Goal: Register for event/course: Sign up to attend an event or enroll in a course

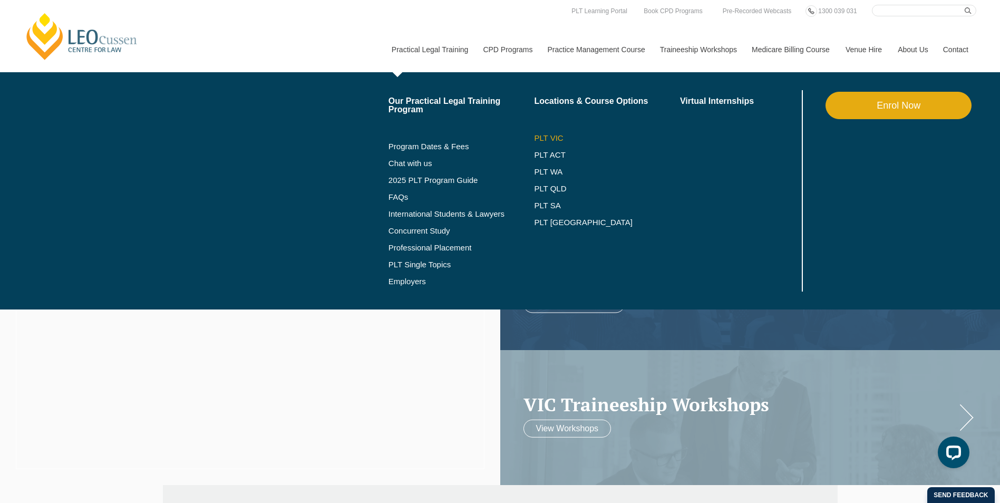
click at [559, 135] on link "PLT VIC" at bounding box center [607, 138] width 146 height 8
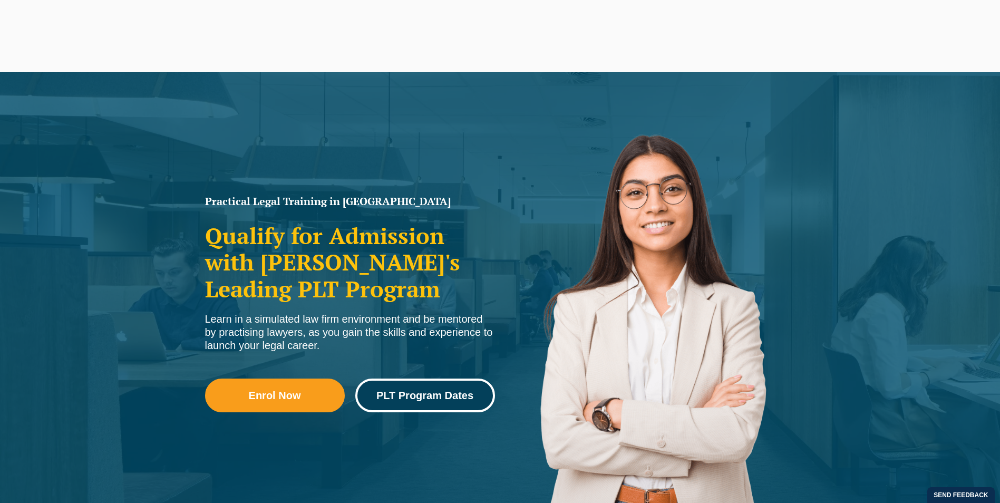
click at [428, 393] on span "PLT Program Dates" at bounding box center [424, 395] width 97 height 11
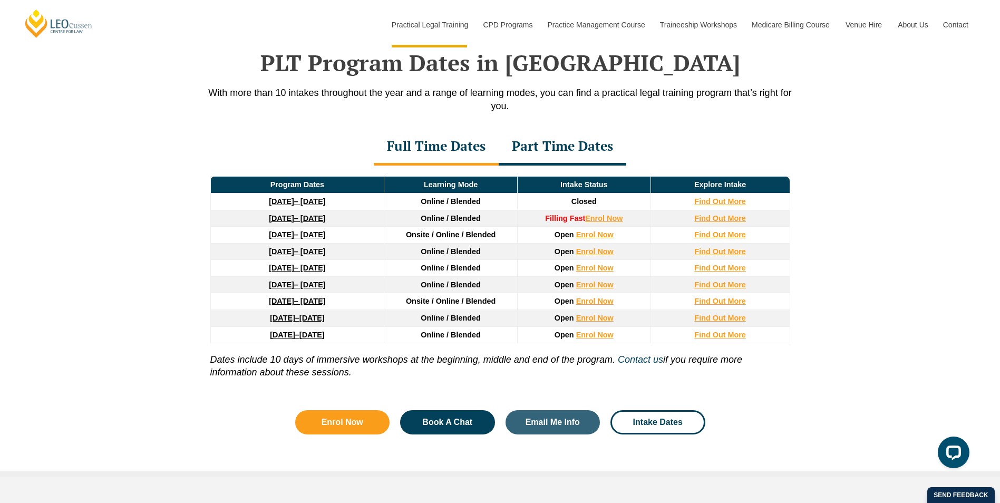
click at [576, 146] on div "Part Time Dates" at bounding box center [563, 147] width 128 height 37
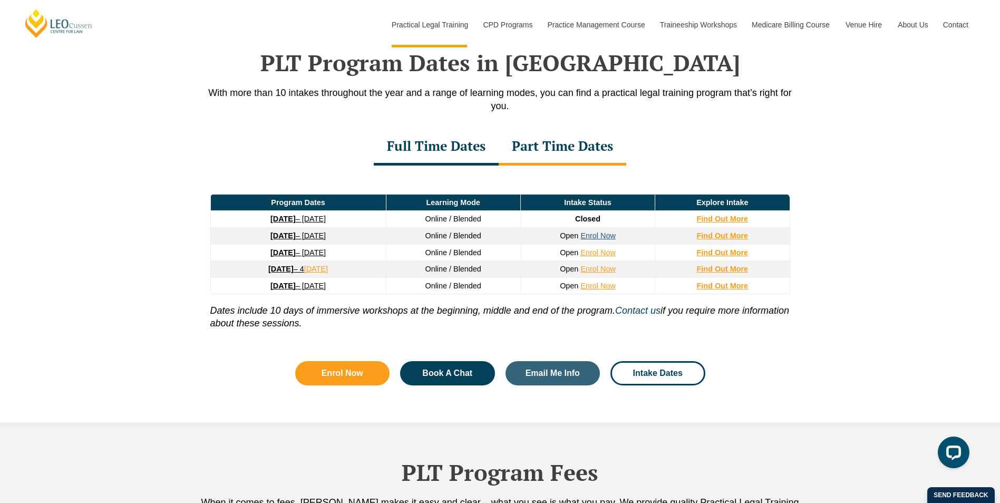
click at [598, 240] on link "Enrol Now" at bounding box center [597, 235] width 35 height 8
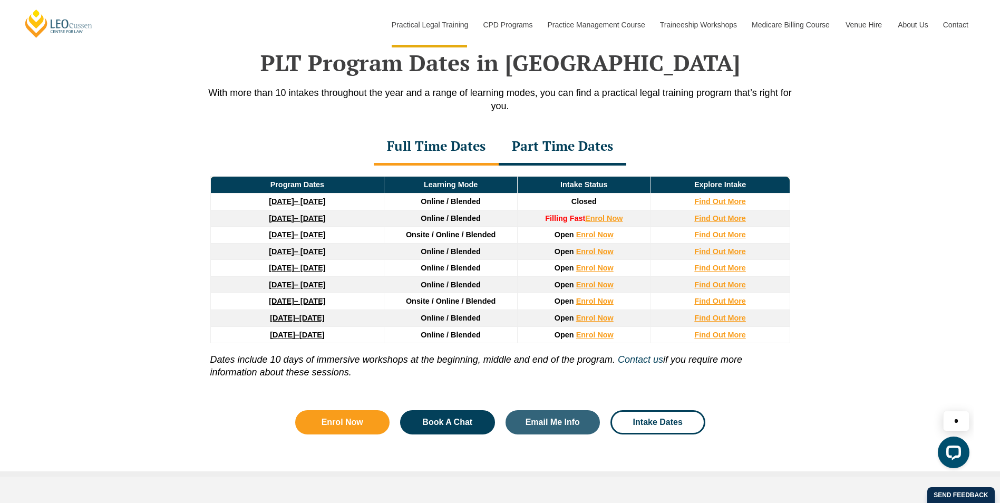
click at [282, 237] on strong "27 January 2026" at bounding box center [281, 234] width 25 height 8
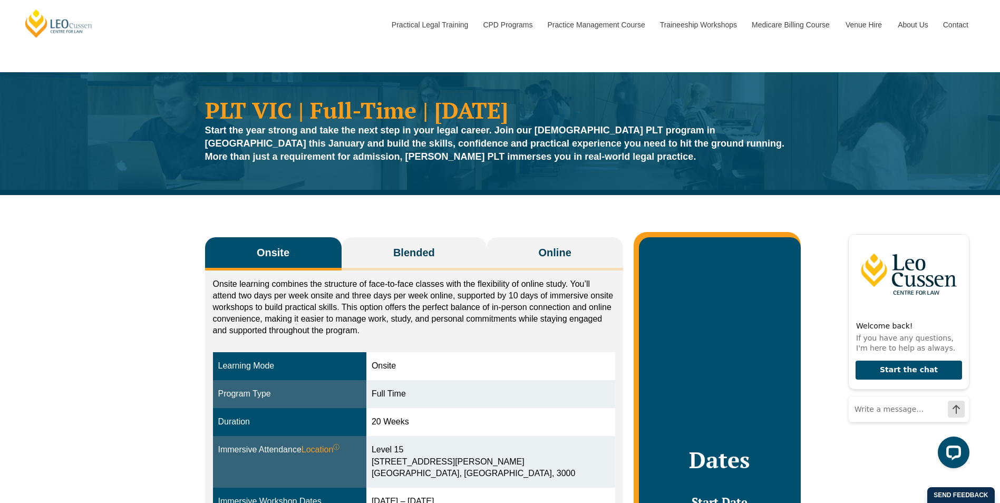
scroll to position [53, 0]
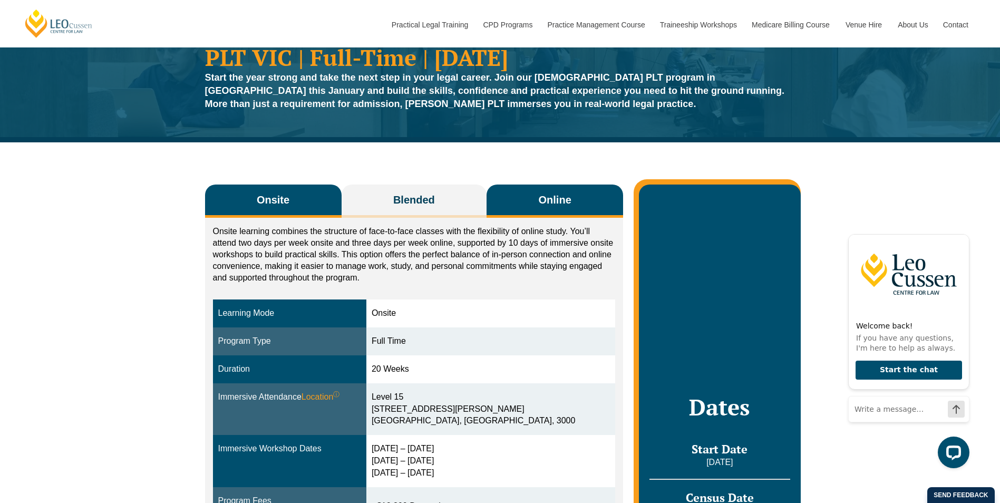
click at [578, 201] on button "Online" at bounding box center [555, 201] width 137 height 33
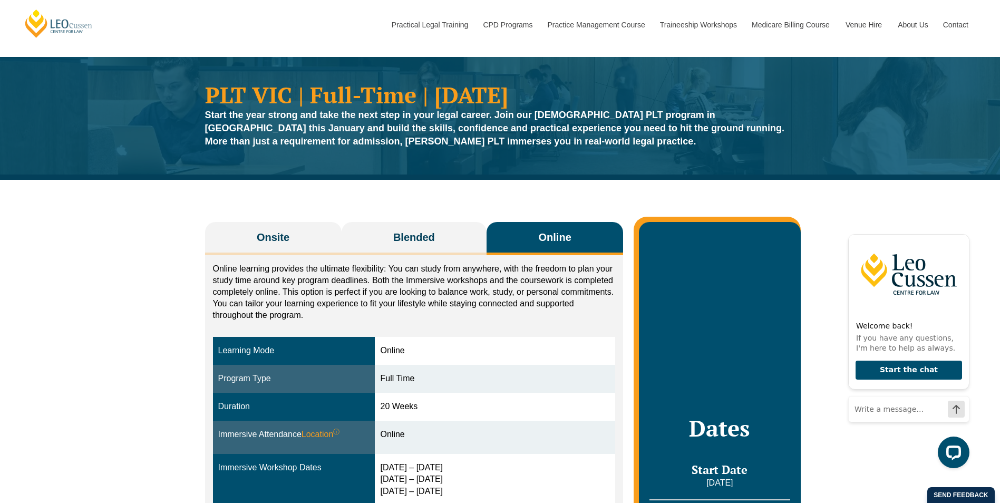
scroll to position [0, 0]
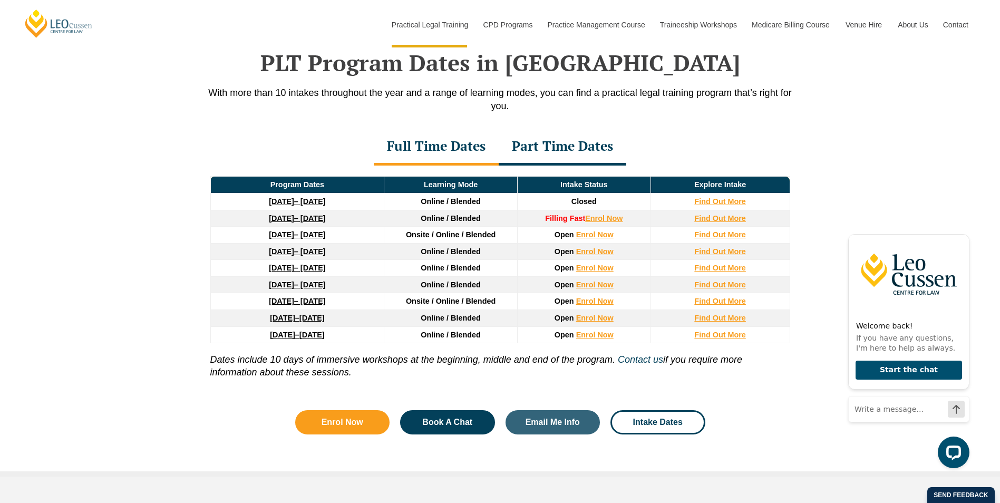
click at [545, 150] on div "Part Time Dates" at bounding box center [563, 147] width 128 height 37
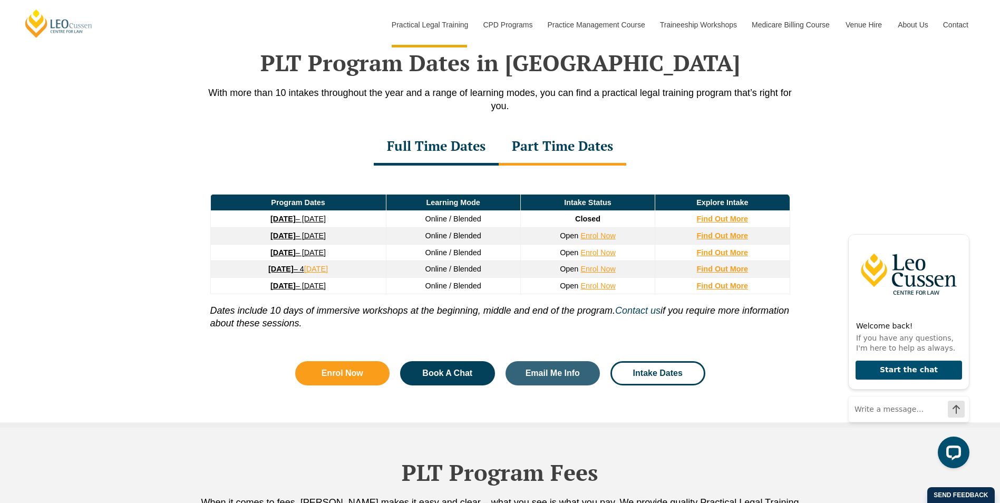
click at [298, 240] on link "26 January 2026 – 21 August 2026" at bounding box center [297, 235] width 55 height 8
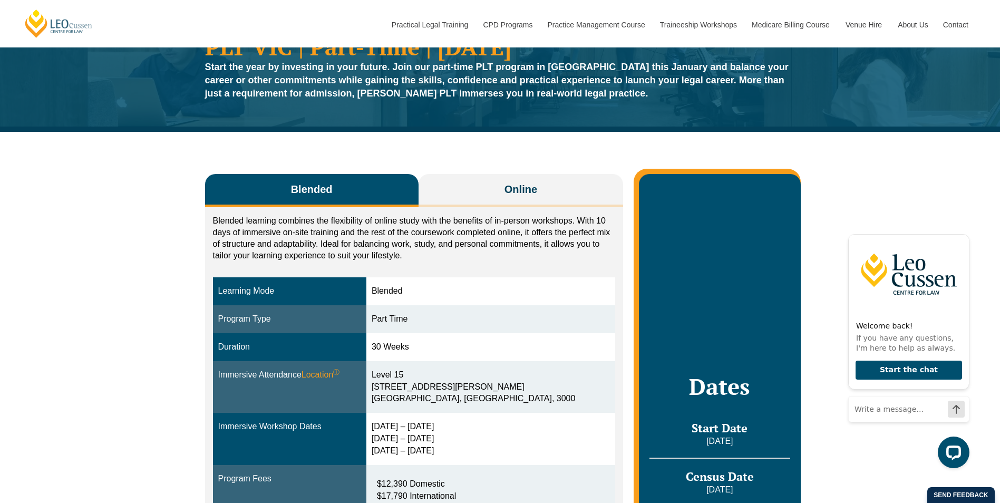
scroll to position [105, 0]
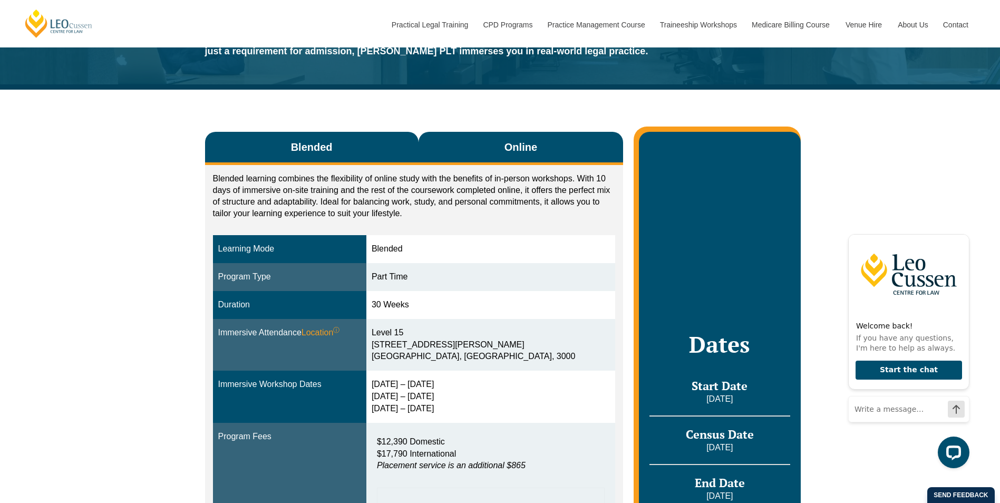
click at [527, 148] on span "Online" at bounding box center [521, 147] width 33 height 15
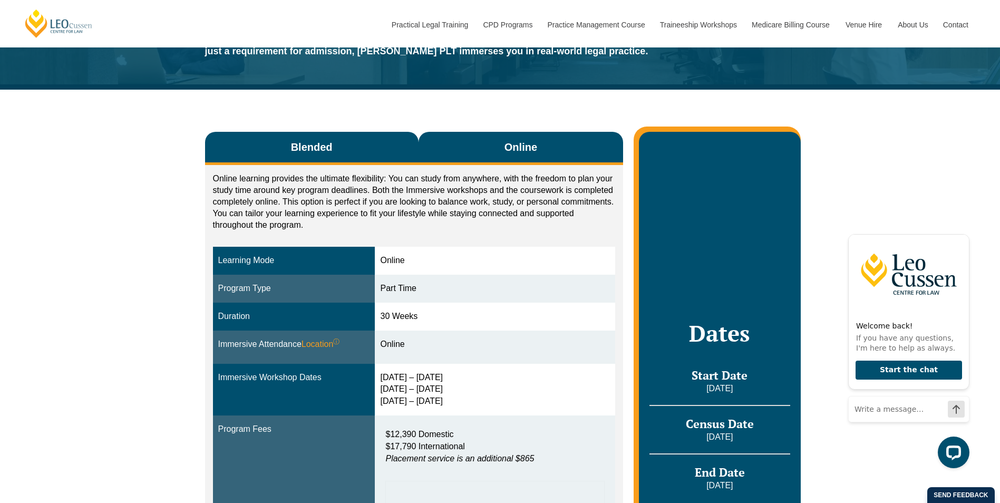
click at [320, 150] on span "Blended" at bounding box center [312, 147] width 42 height 15
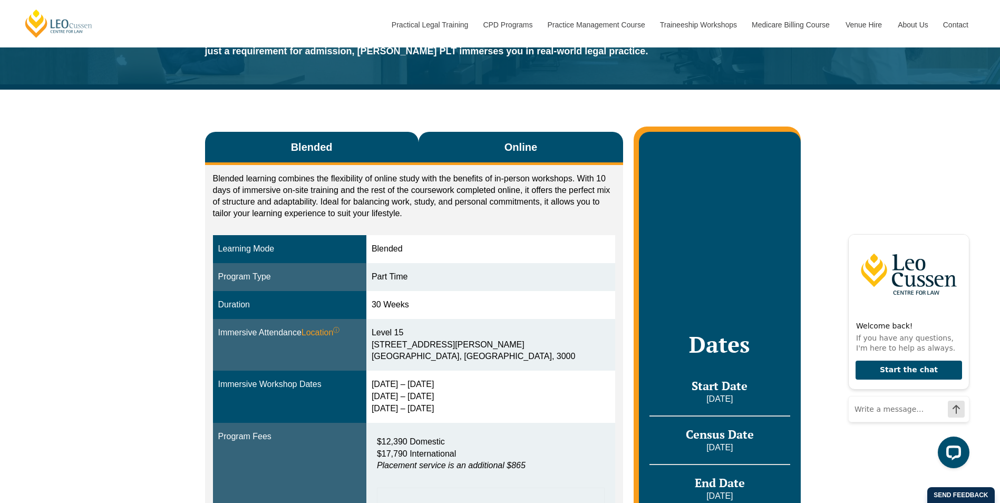
click at [498, 147] on button "Online" at bounding box center [521, 148] width 205 height 33
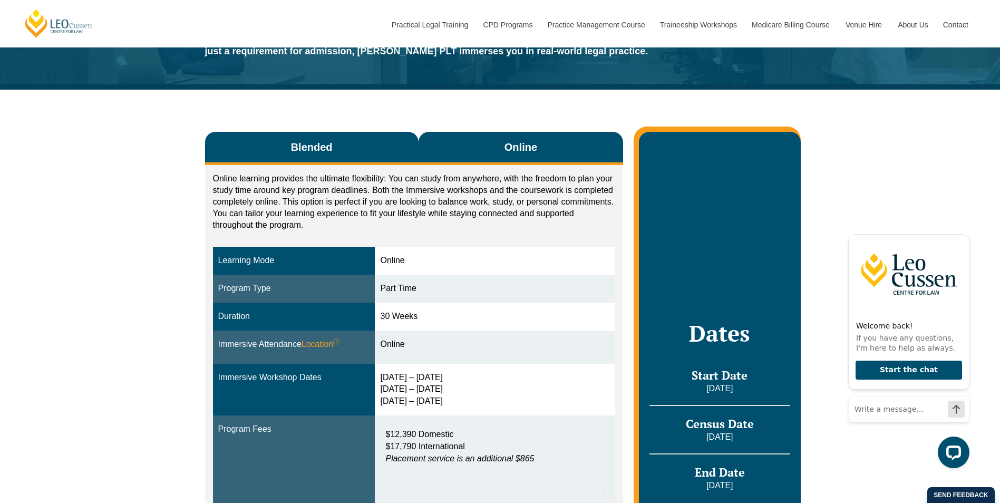
click at [338, 148] on button "Blended" at bounding box center [312, 148] width 214 height 33
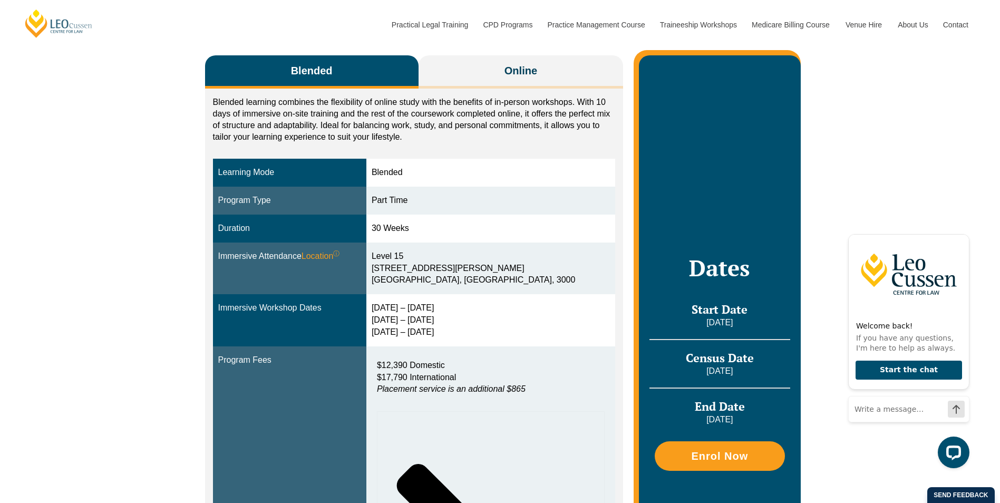
scroll to position [158, 0]
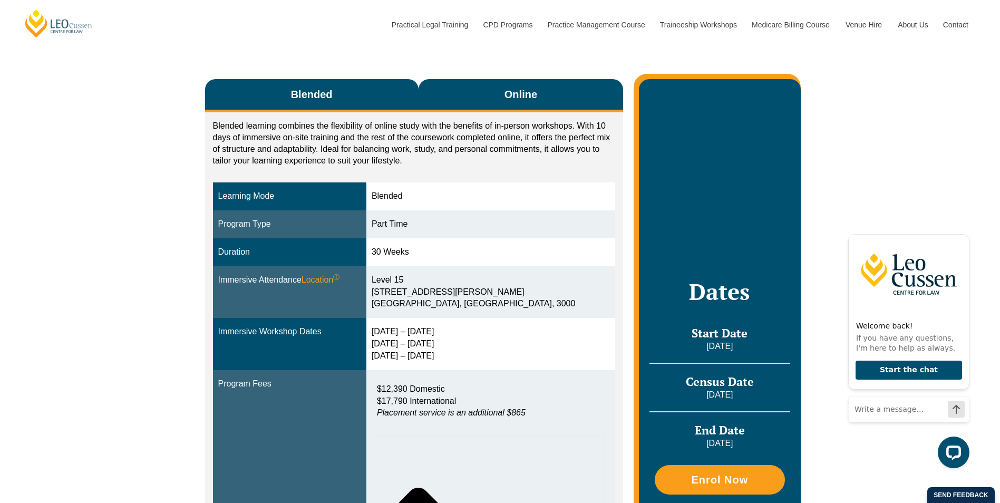
click at [527, 92] on span "Online" at bounding box center [521, 94] width 33 height 15
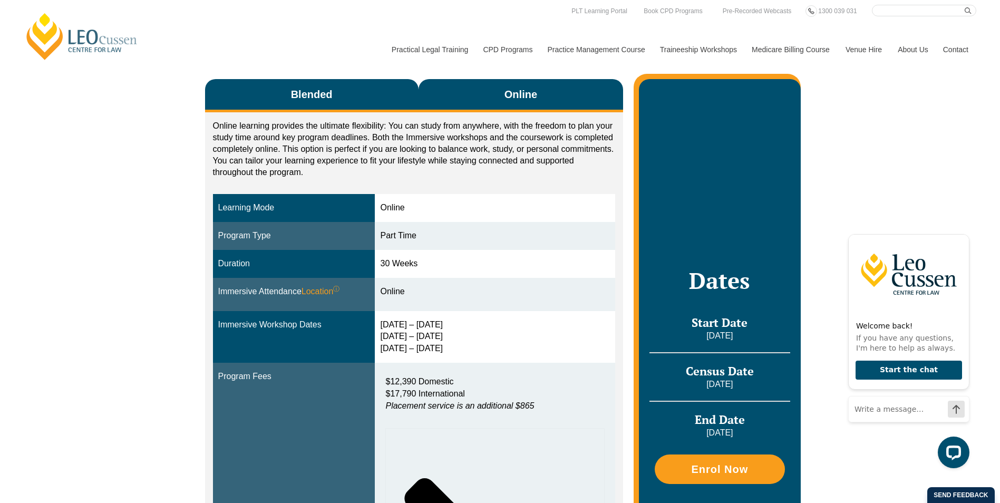
click at [346, 91] on button "Blended" at bounding box center [312, 95] width 214 height 33
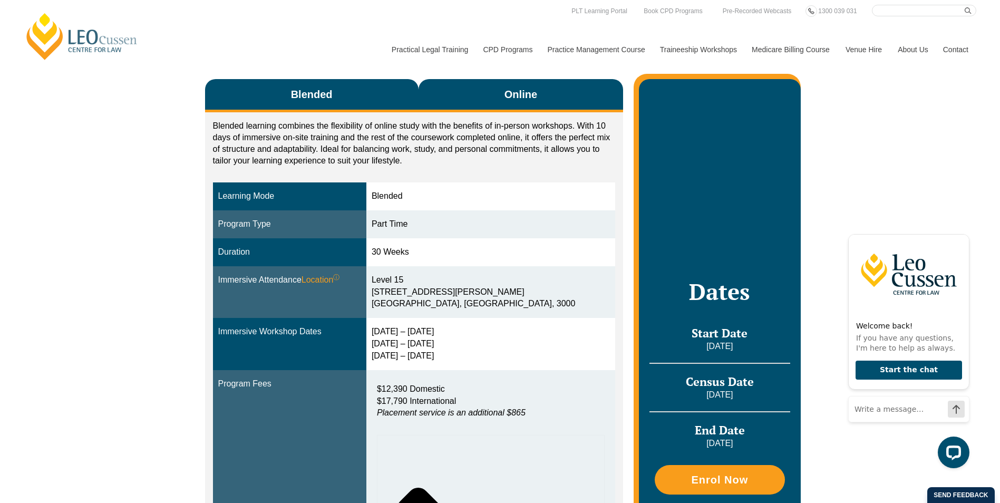
click at [525, 99] on span "Online" at bounding box center [521, 94] width 33 height 15
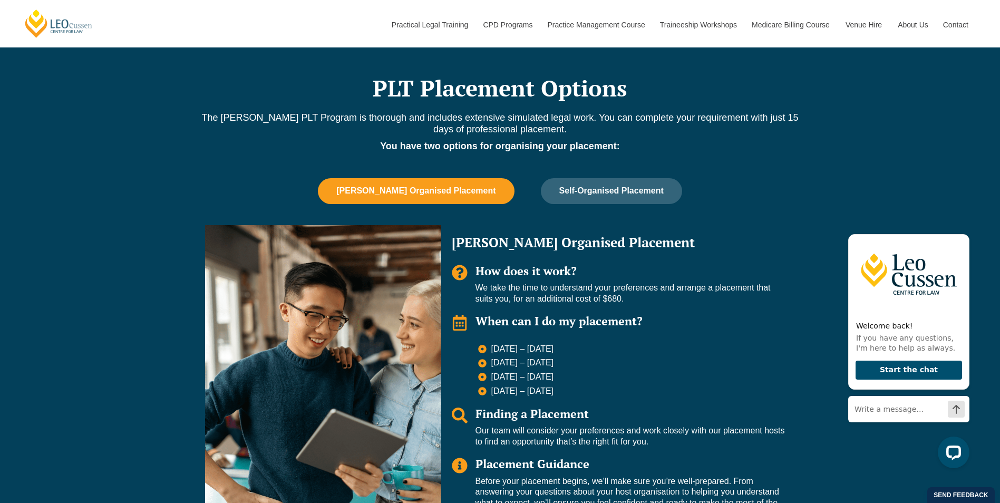
scroll to position [844, 0]
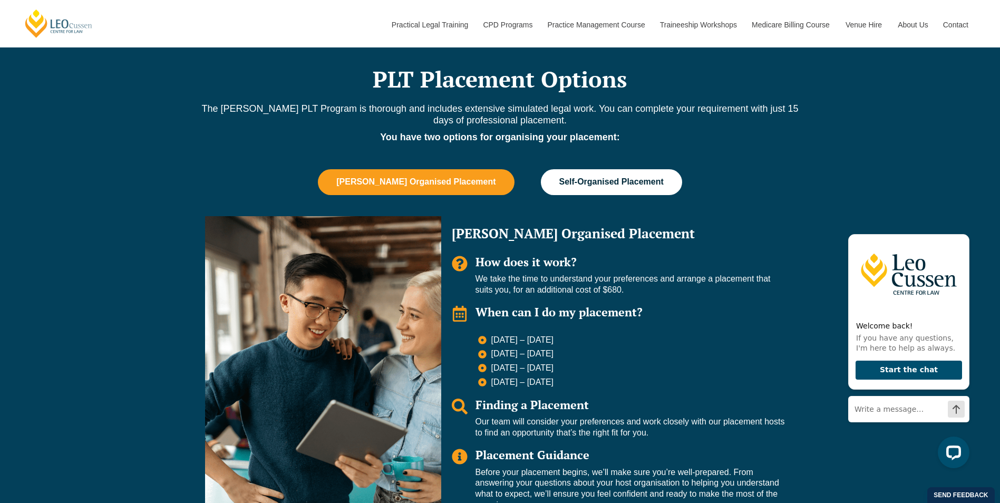
click at [580, 177] on span "Self-Organised Placement" at bounding box center [611, 181] width 104 height 9
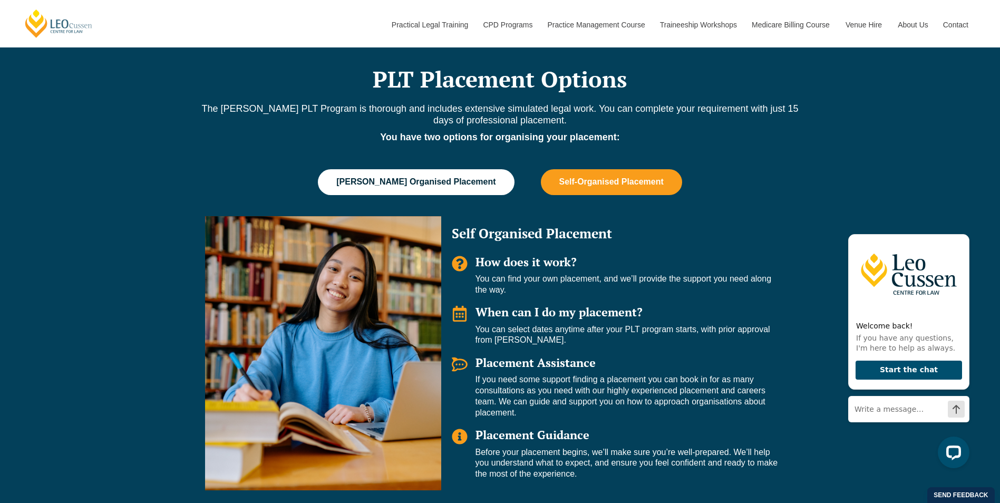
click at [420, 170] on button "[PERSON_NAME] Organised Placement" at bounding box center [416, 181] width 196 height 25
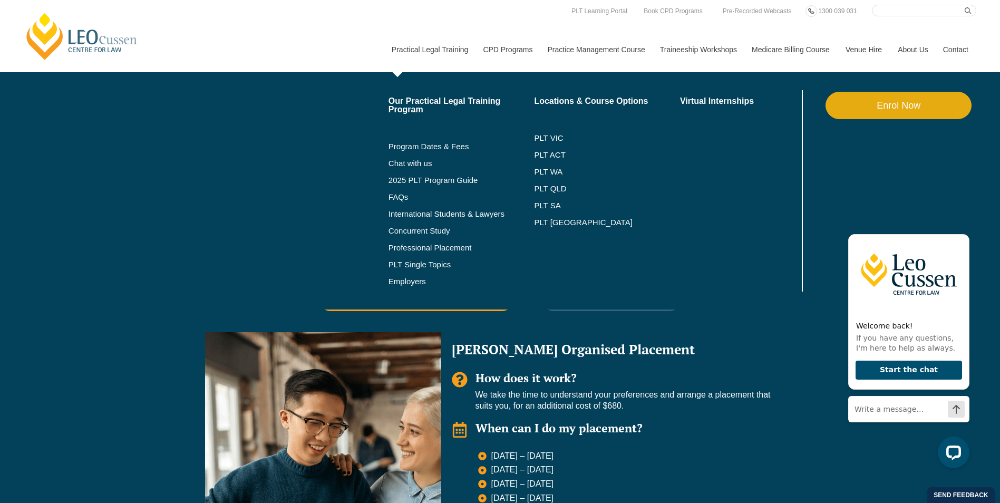
scroll to position [685, 0]
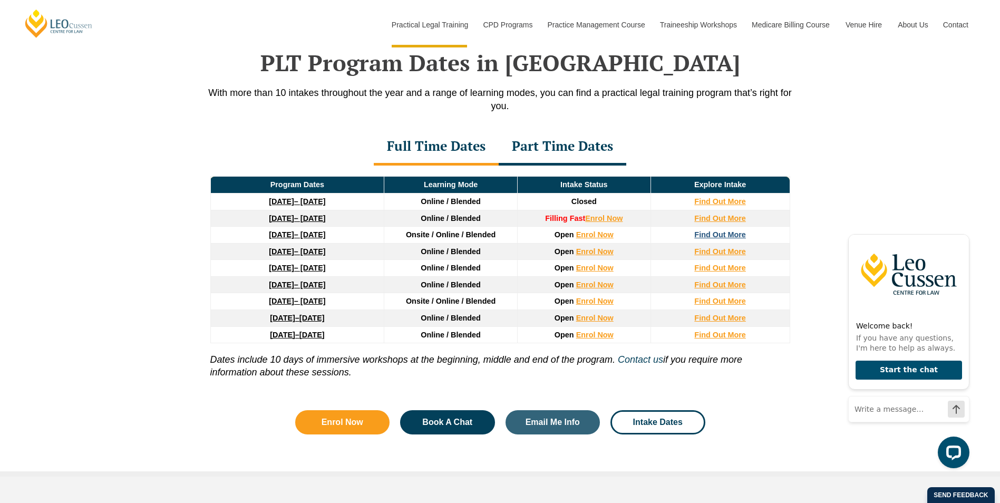
click at [718, 234] on strong "Find Out More" at bounding box center [720, 234] width 52 height 8
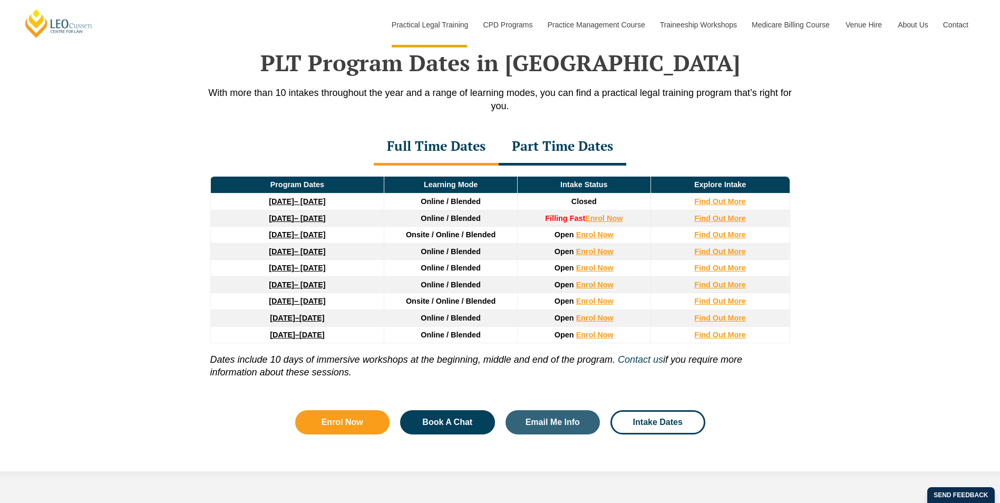
click at [564, 147] on div "Part Time Dates" at bounding box center [563, 147] width 128 height 37
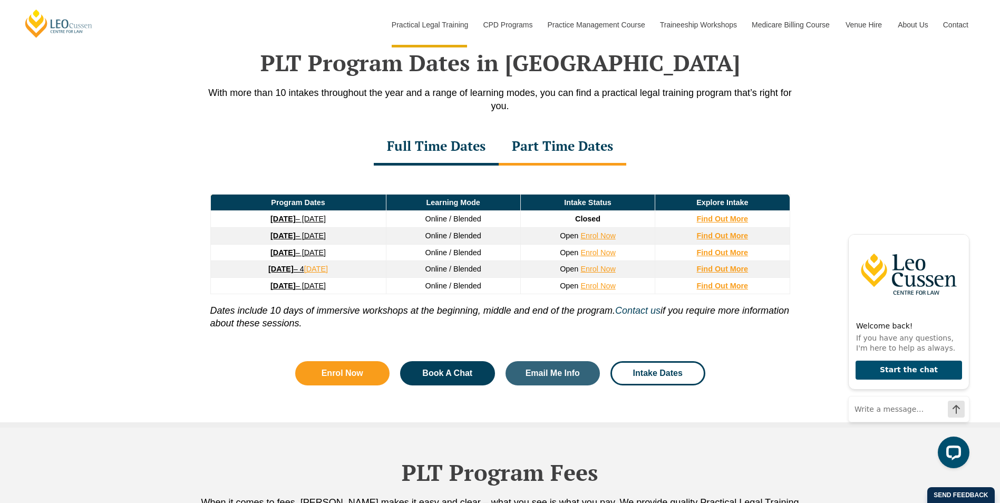
click at [293, 239] on strong "26 January 2026" at bounding box center [282, 235] width 25 height 8
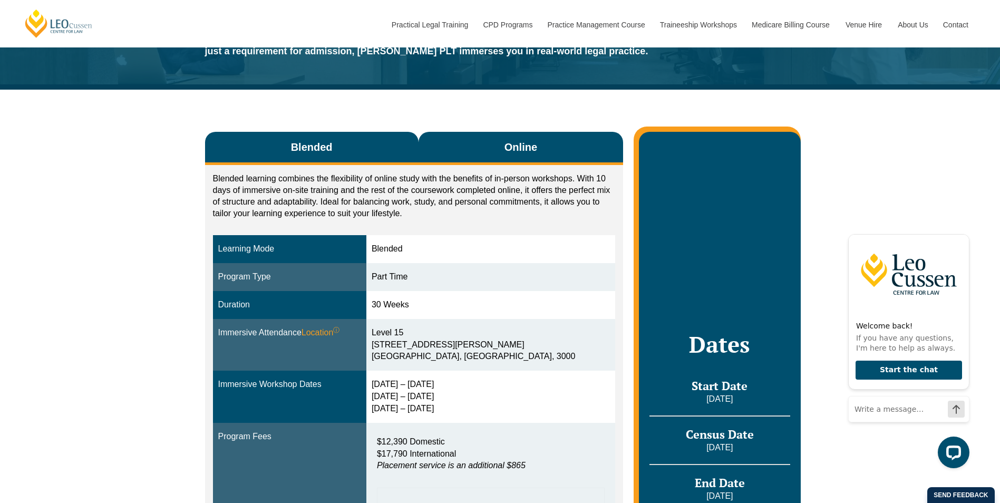
click at [537, 148] on span "Online" at bounding box center [521, 147] width 33 height 15
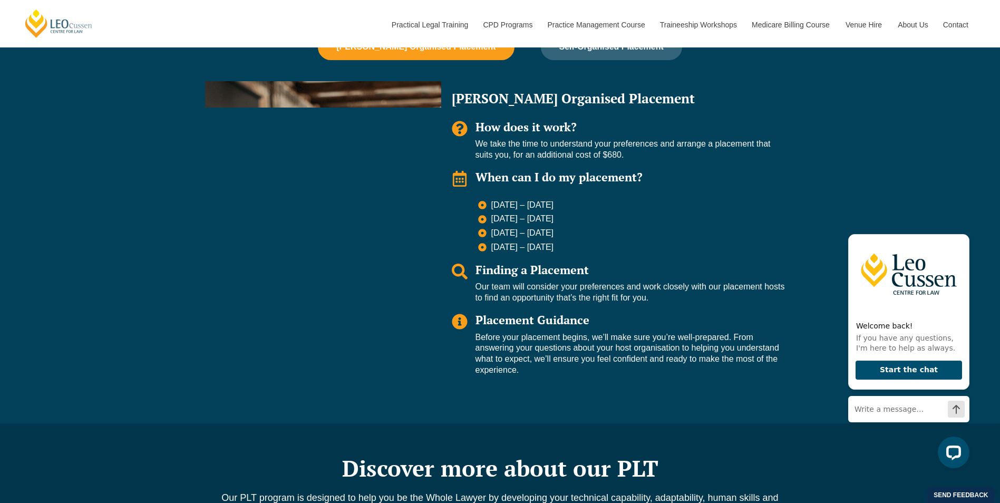
scroll to position [1002, 0]
